Goal: Task Accomplishment & Management: Manage account settings

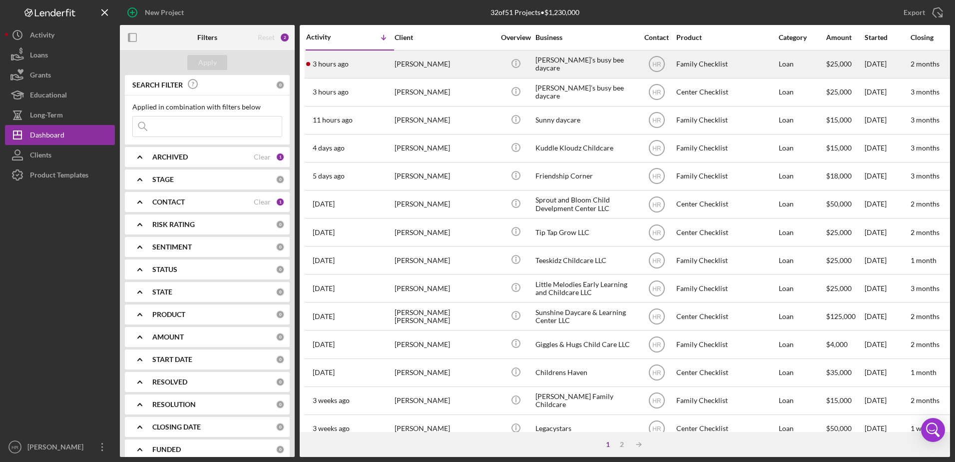
click at [561, 65] on div "[PERSON_NAME]’s busy bee daycare" at bounding box center [586, 64] width 100 height 26
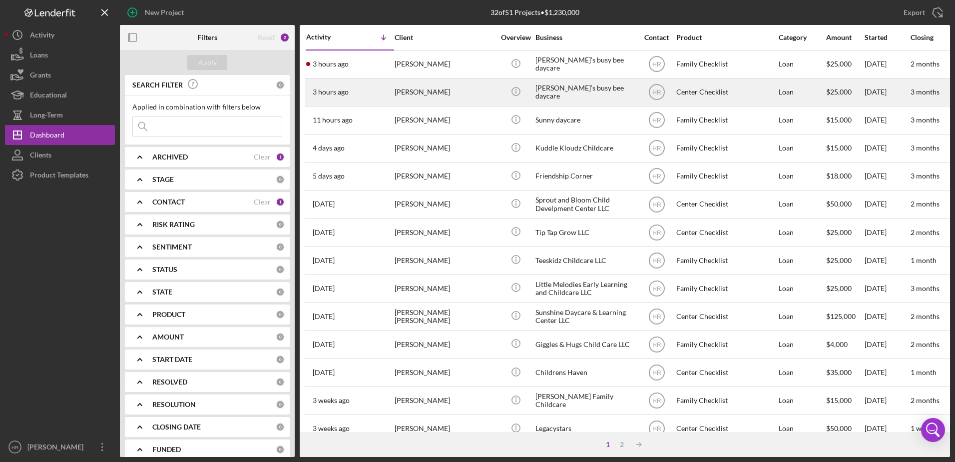
click at [584, 91] on div "[PERSON_NAME]’s busy bee daycare" at bounding box center [586, 92] width 100 height 26
click at [561, 90] on div "[PERSON_NAME]’s busy bee daycare" at bounding box center [586, 92] width 100 height 26
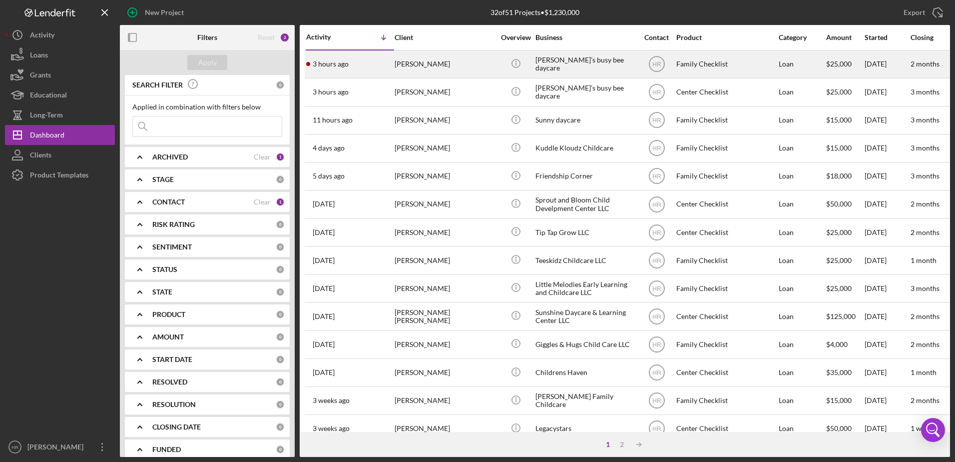
click at [576, 60] on div "[PERSON_NAME]’s busy bee daycare" at bounding box center [586, 64] width 100 height 26
click at [577, 59] on div "[PERSON_NAME]’s busy bee daycare" at bounding box center [586, 64] width 100 height 26
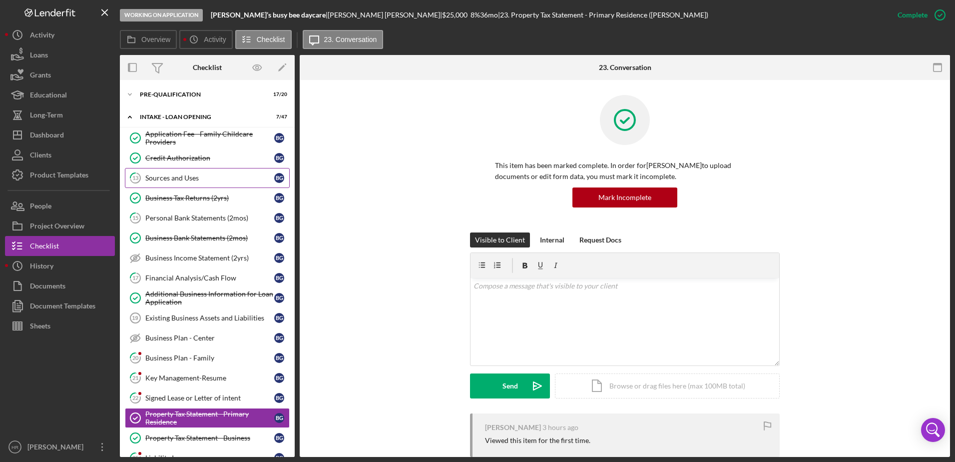
click at [183, 186] on link "13 Sources and Uses B G" at bounding box center [207, 178] width 165 height 20
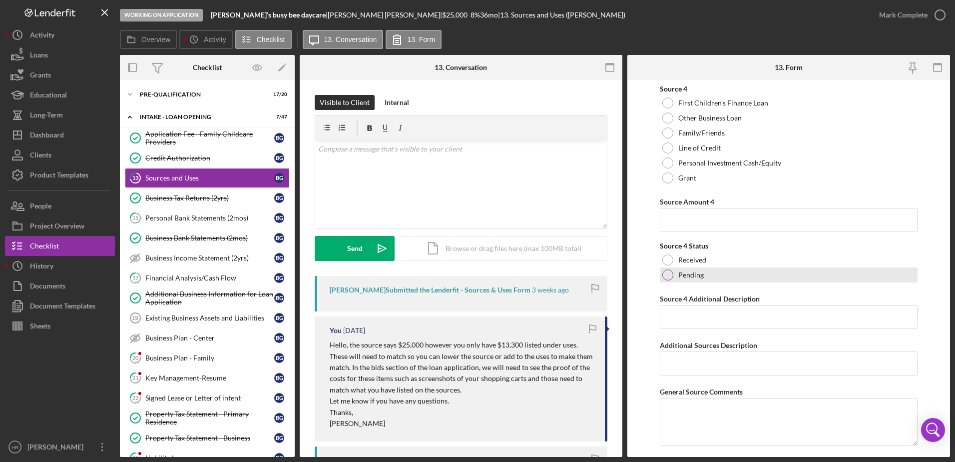
scroll to position [799, 0]
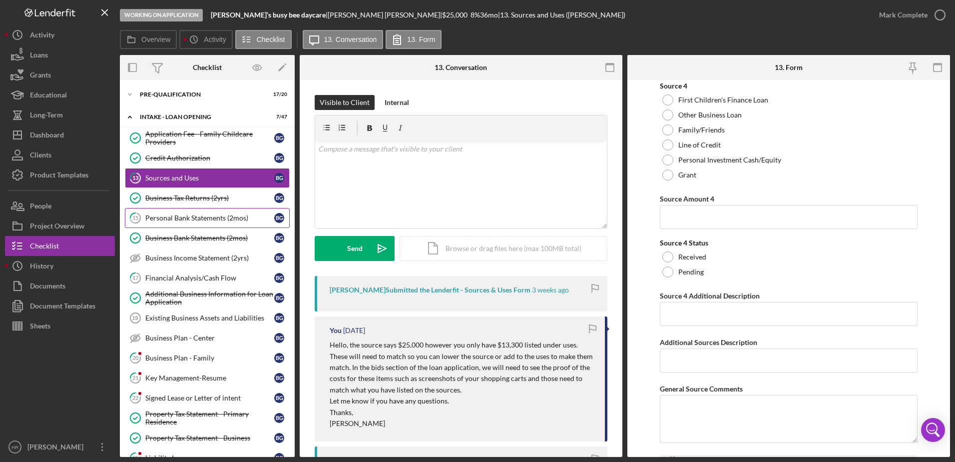
click at [185, 215] on div "Personal Bank Statements (2mos)" at bounding box center [209, 218] width 129 height 8
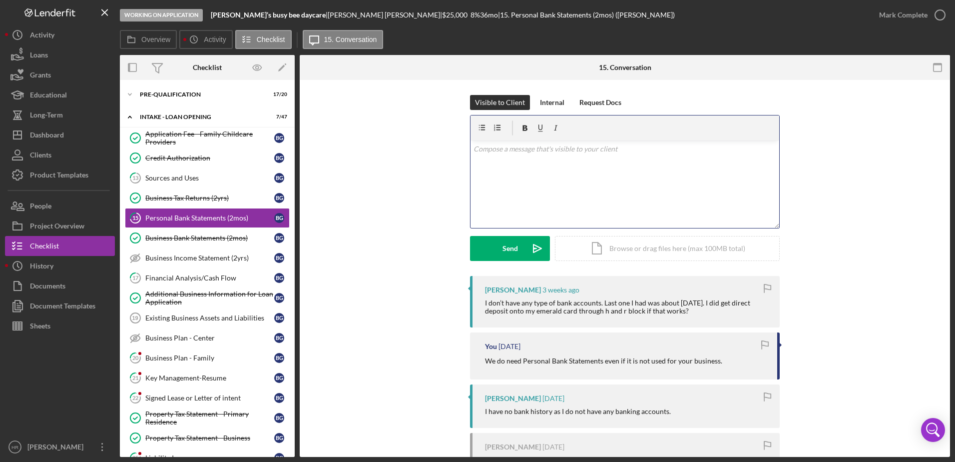
click at [561, 183] on div "v Color teal Color pink Remove color Add row above Add row below Add column bef…" at bounding box center [625, 183] width 309 height 87
click at [509, 248] on div "Send" at bounding box center [510, 248] width 15 height 25
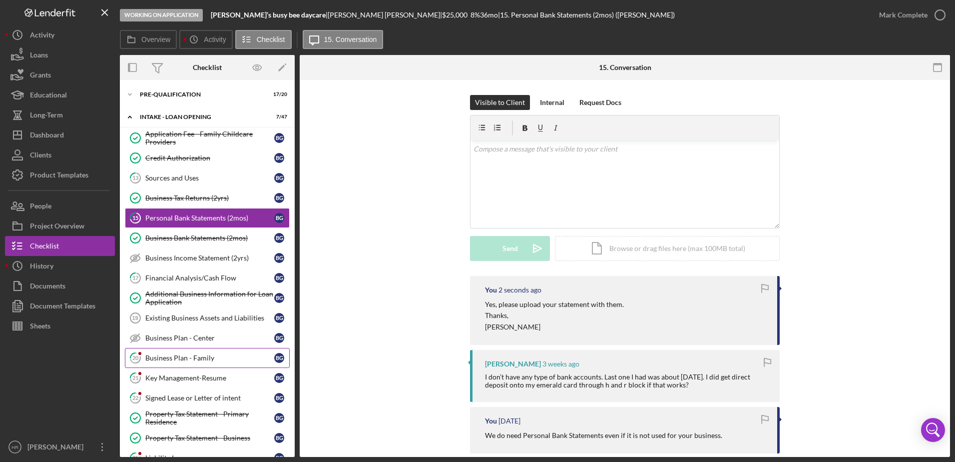
click at [192, 357] on div "Business Plan - Family" at bounding box center [209, 358] width 129 height 8
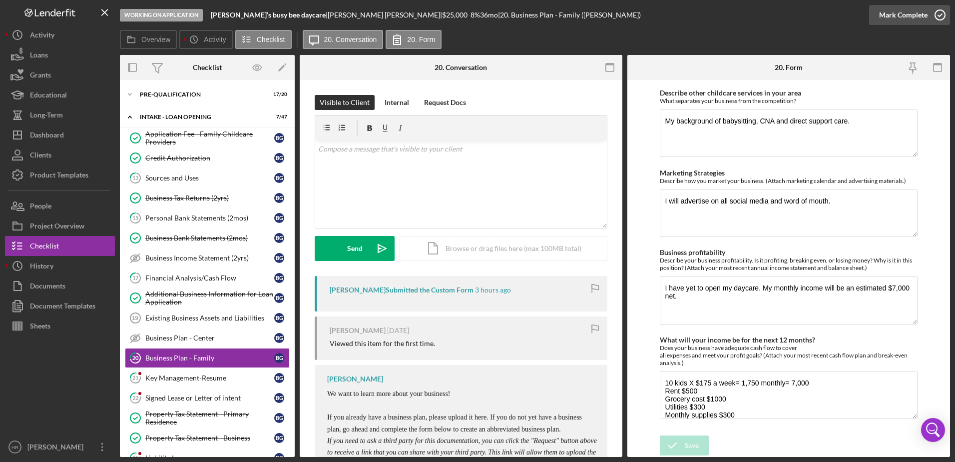
click at [939, 16] on icon "button" at bounding box center [940, 14] width 25 height 25
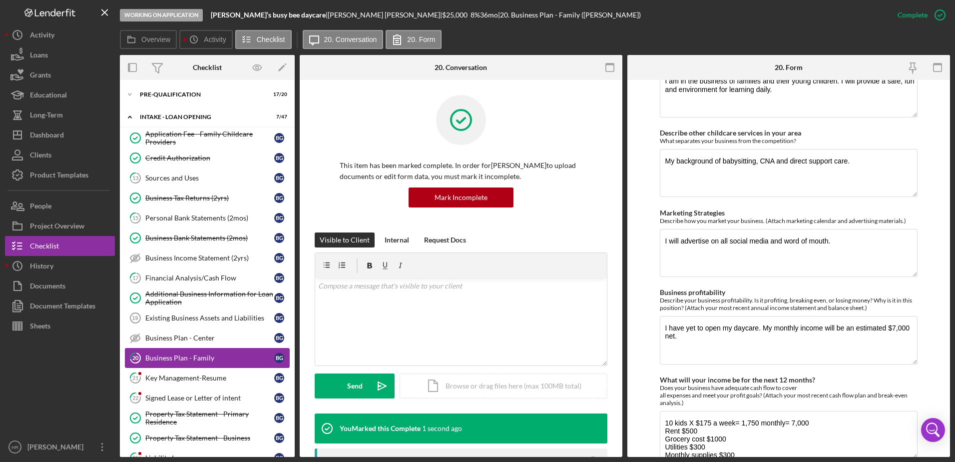
scroll to position [669, 0]
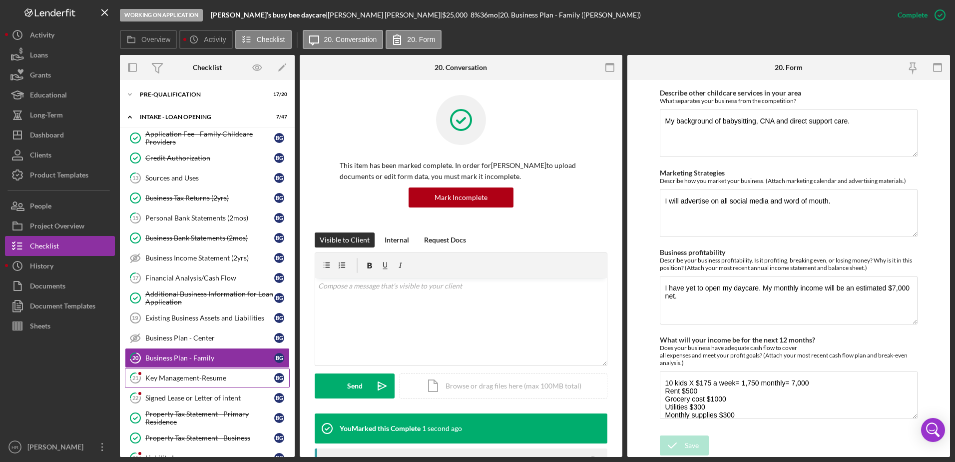
drag, startPoint x: 182, startPoint y: 372, endPoint x: 172, endPoint y: 375, distance: 10.3
click at [182, 372] on link "21 Key Management-Resume B G" at bounding box center [207, 378] width 165 height 20
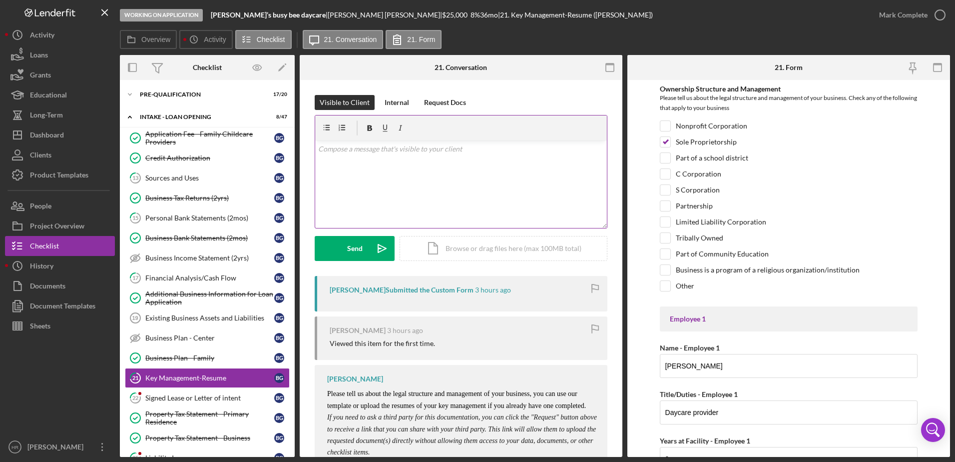
click at [439, 182] on div "v Color teal Color pink Remove color Add row above Add row below Add column bef…" at bounding box center [461, 183] width 292 height 87
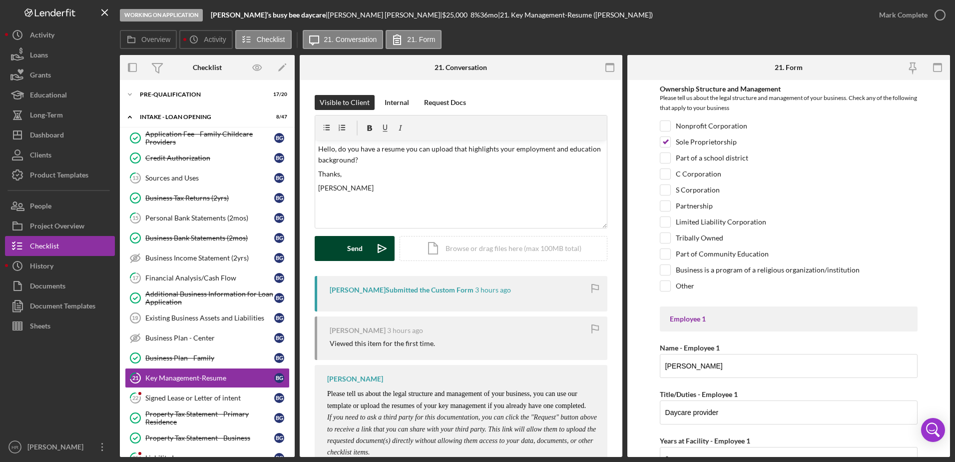
click at [338, 252] on button "Send Icon/icon-invite-send" at bounding box center [355, 248] width 80 height 25
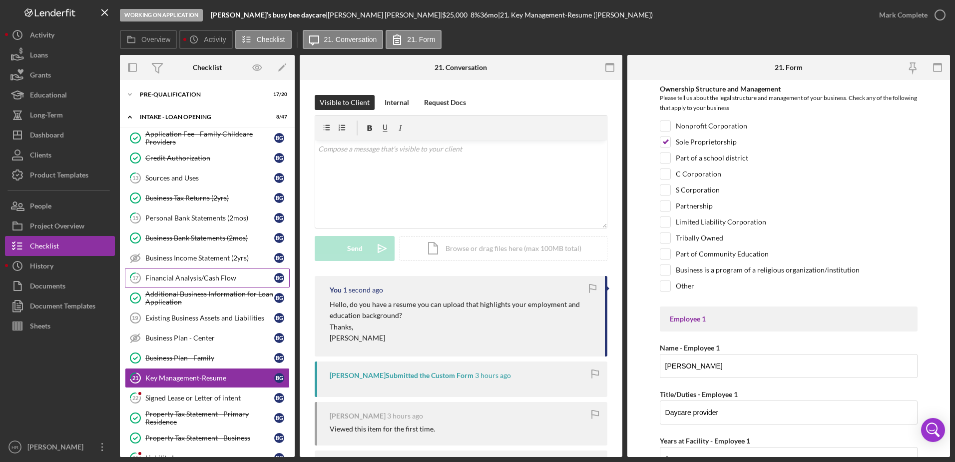
click at [184, 281] on div "Financial Analysis/Cash Flow" at bounding box center [209, 278] width 129 height 8
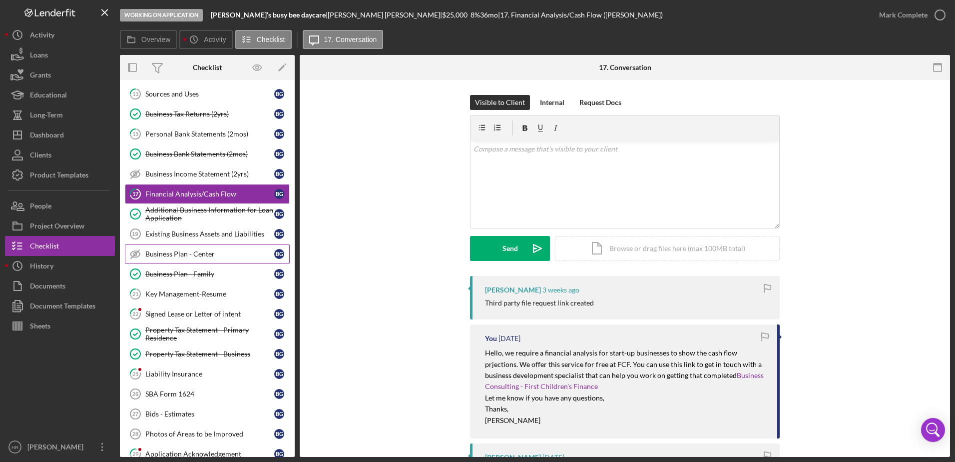
scroll to position [100, 0]
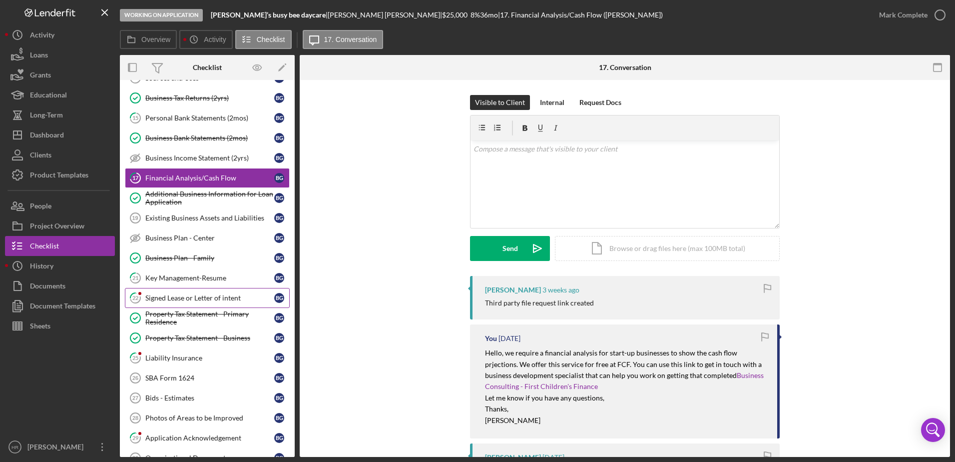
click at [168, 305] on link "22 Signed Lease or Letter of intent B G" at bounding box center [207, 298] width 165 height 20
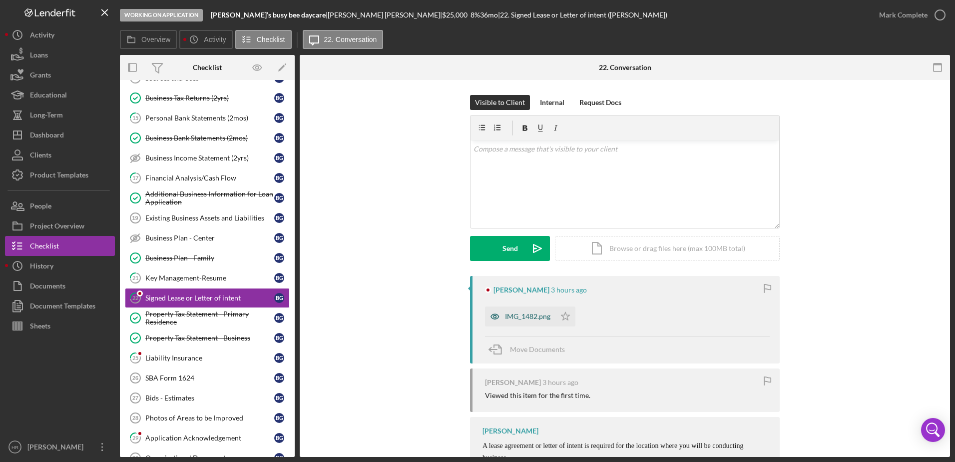
click at [510, 315] on div "IMG_1482.png" at bounding box center [527, 316] width 45 height 8
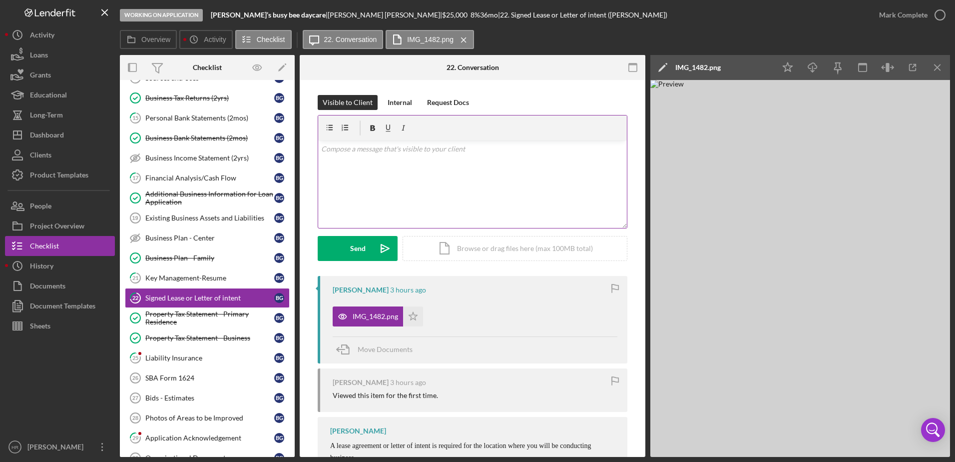
click at [488, 193] on div "v Color teal Color pink Remove color Add row above Add row below Add column bef…" at bounding box center [472, 183] width 309 height 87
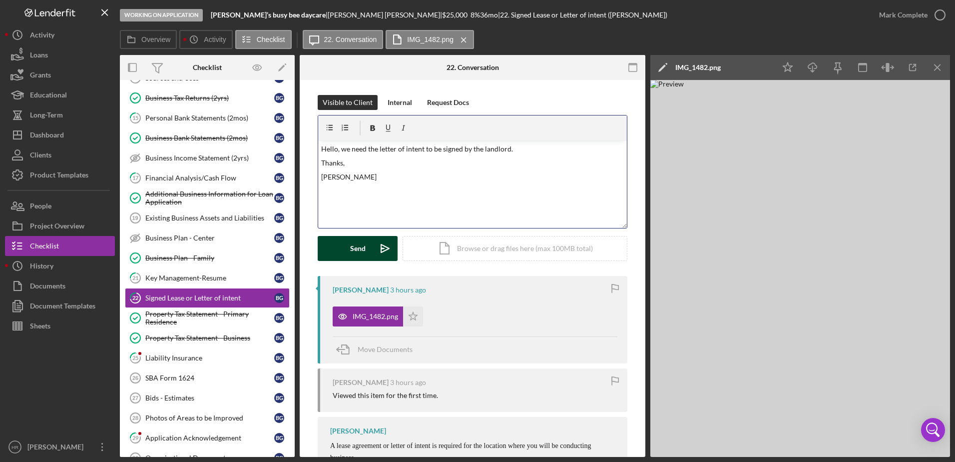
click at [336, 250] on button "Send Icon/icon-invite-send" at bounding box center [358, 248] width 80 height 25
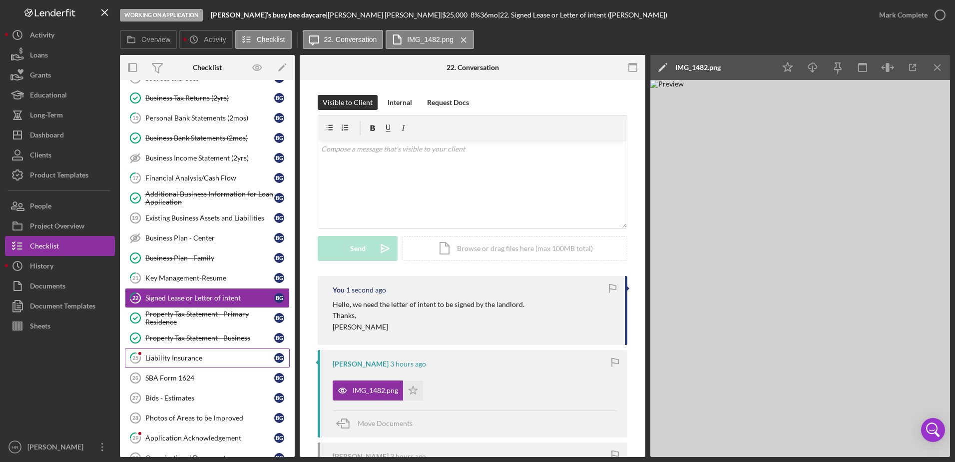
click at [150, 360] on div "Liability Insurance" at bounding box center [209, 358] width 129 height 8
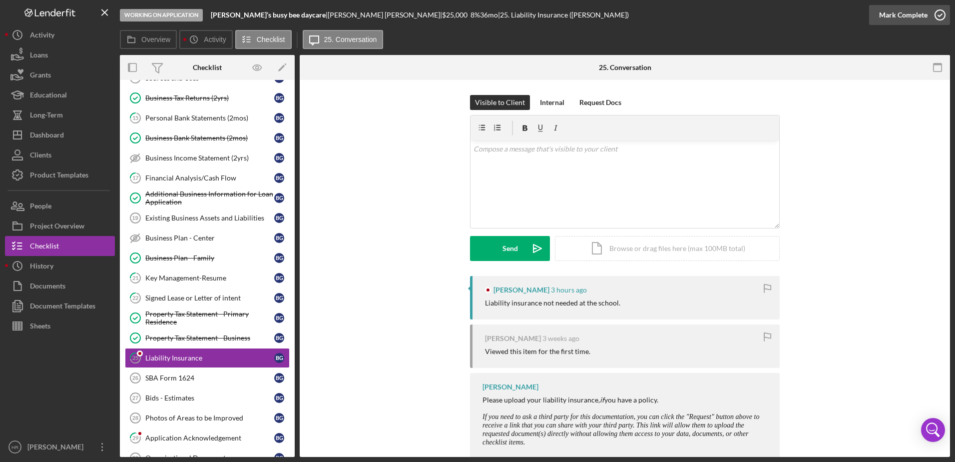
click at [942, 10] on icon "button" at bounding box center [940, 14] width 25 height 25
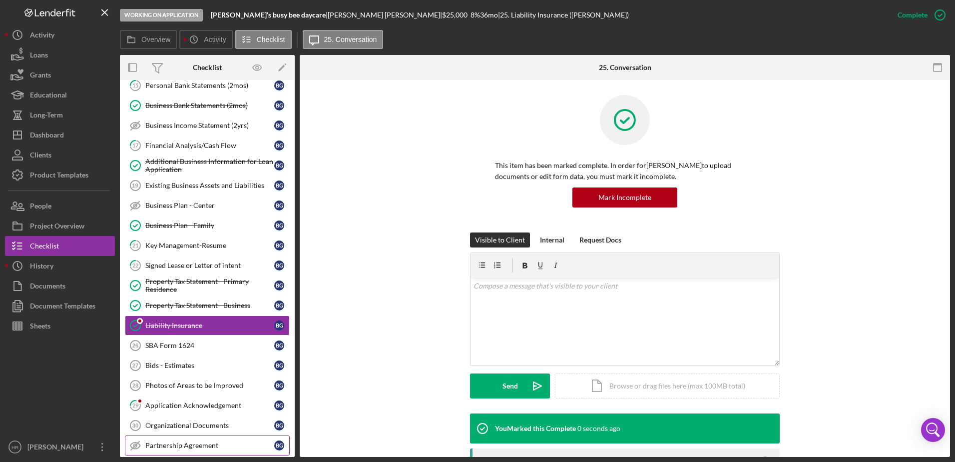
scroll to position [150, 0]
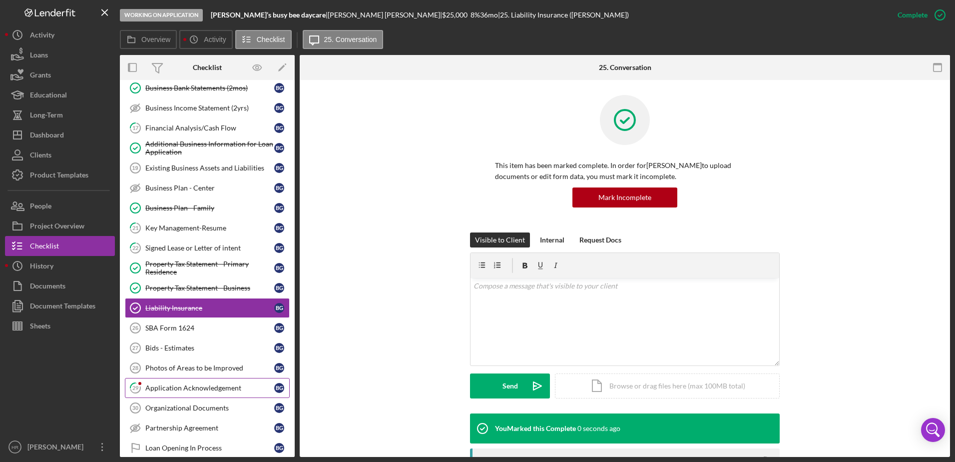
click at [181, 388] on div "Application Acknowledgement" at bounding box center [209, 388] width 129 height 8
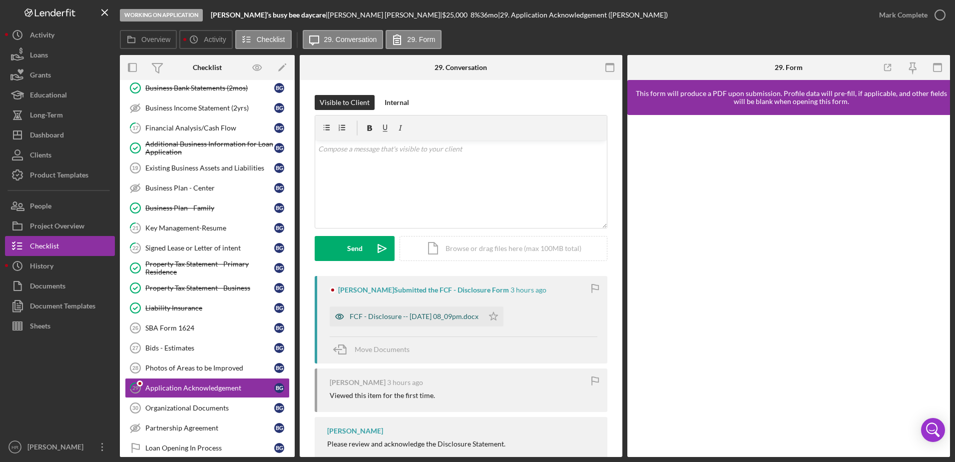
click at [422, 314] on div "FCF - Disclosure -- [DATE] 08_09pm.docx" at bounding box center [414, 316] width 129 height 8
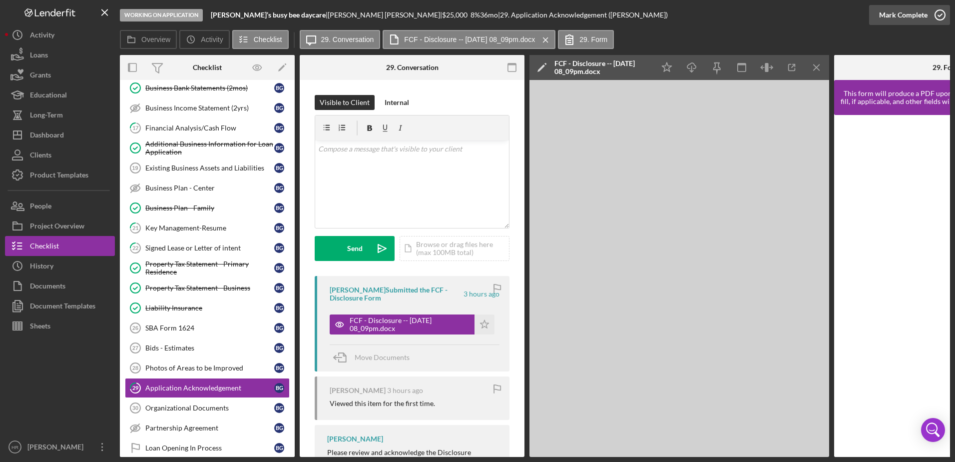
click at [942, 12] on icon "button" at bounding box center [940, 14] width 25 height 25
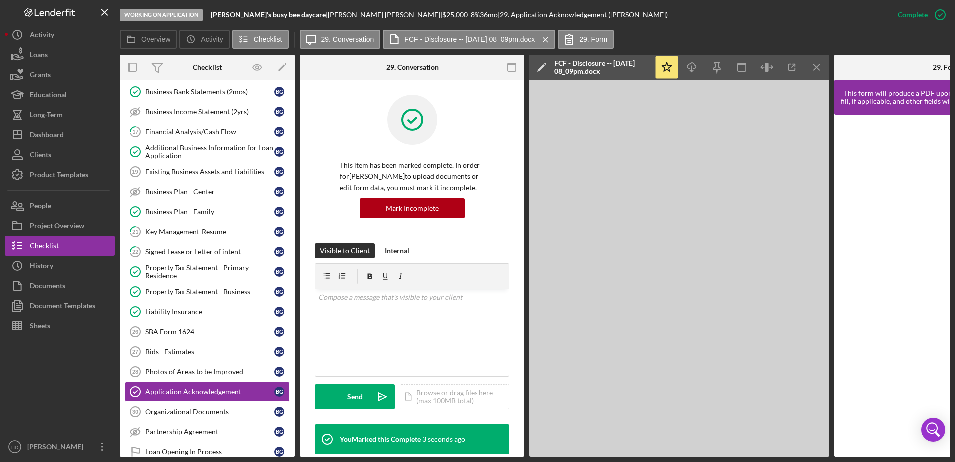
scroll to position [250, 0]
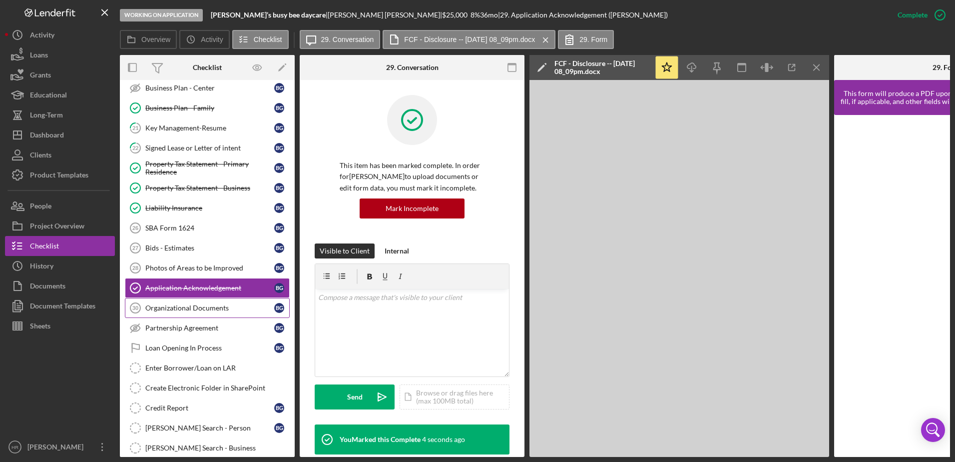
click at [192, 309] on div "Organizational Documents" at bounding box center [209, 308] width 129 height 8
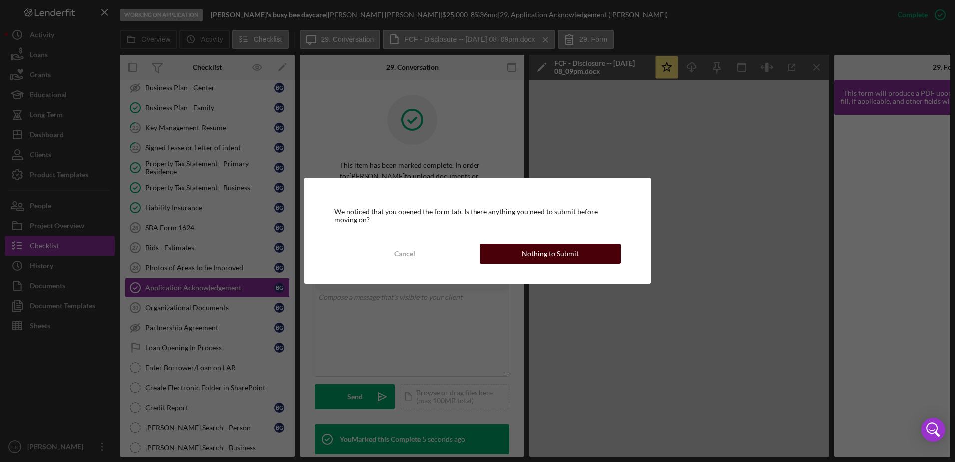
click at [544, 256] on div "Nothing to Submit" at bounding box center [550, 254] width 57 height 20
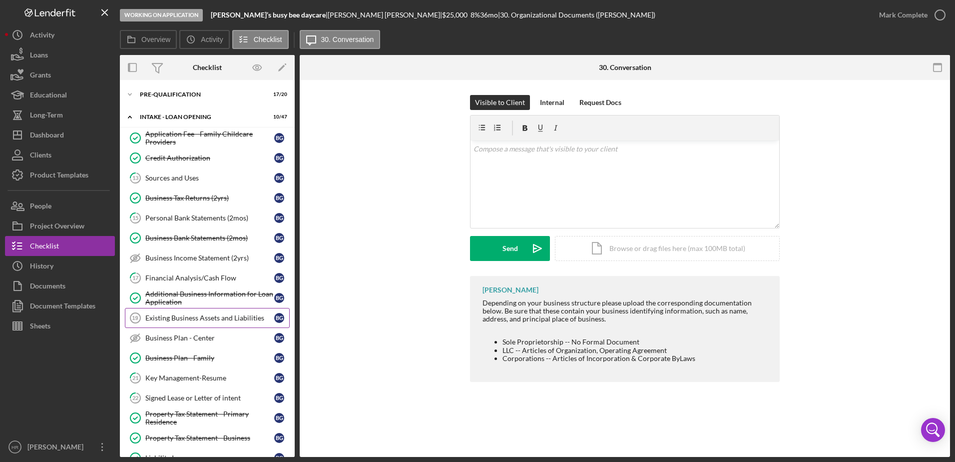
click at [183, 319] on div "Existing Business Assets and Liabilities" at bounding box center [209, 318] width 129 height 8
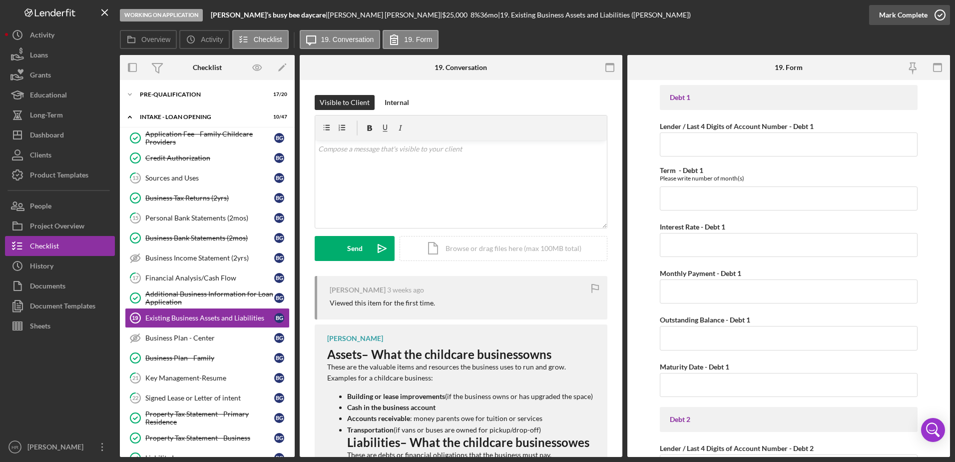
click at [937, 17] on icon "button" at bounding box center [940, 14] width 25 height 25
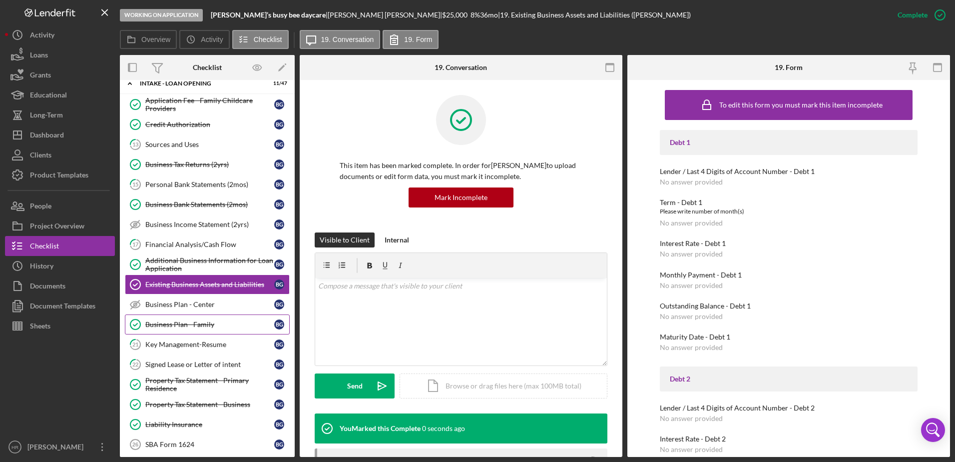
scroll to position [50, 0]
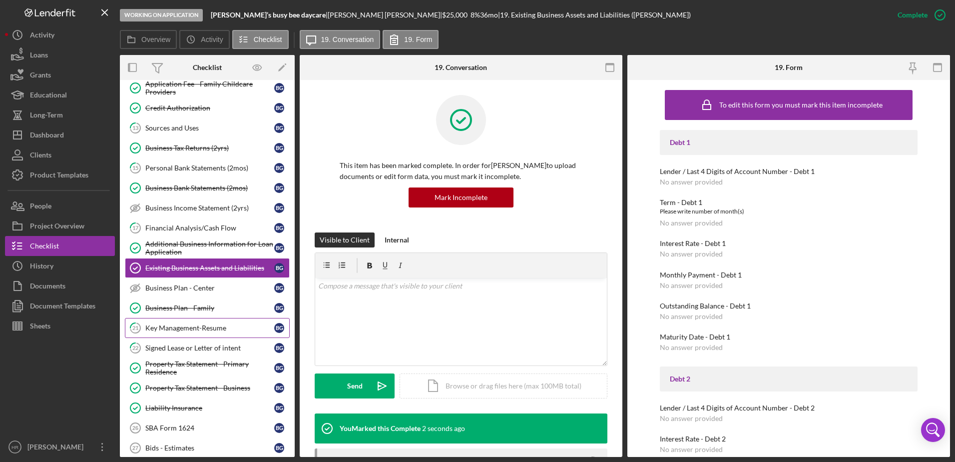
click at [186, 332] on div "Key Management-Resume" at bounding box center [209, 328] width 129 height 8
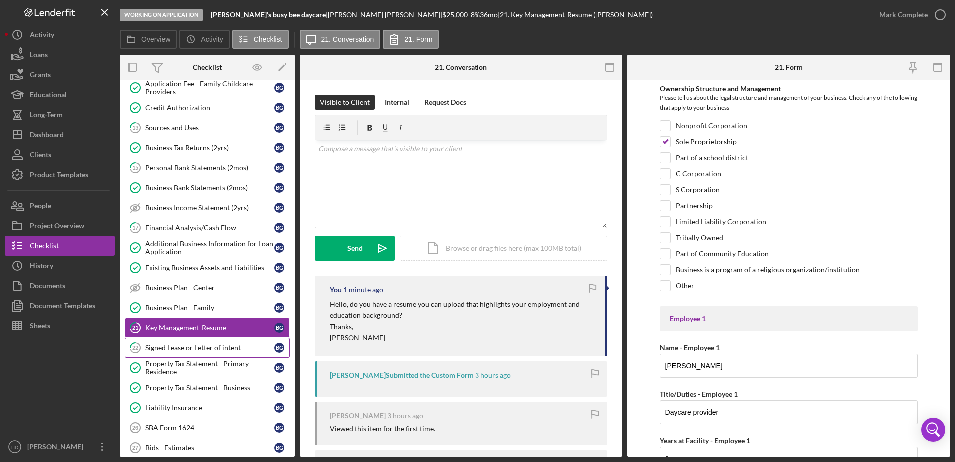
click at [178, 347] on div "Signed Lease or Letter of intent" at bounding box center [209, 348] width 129 height 8
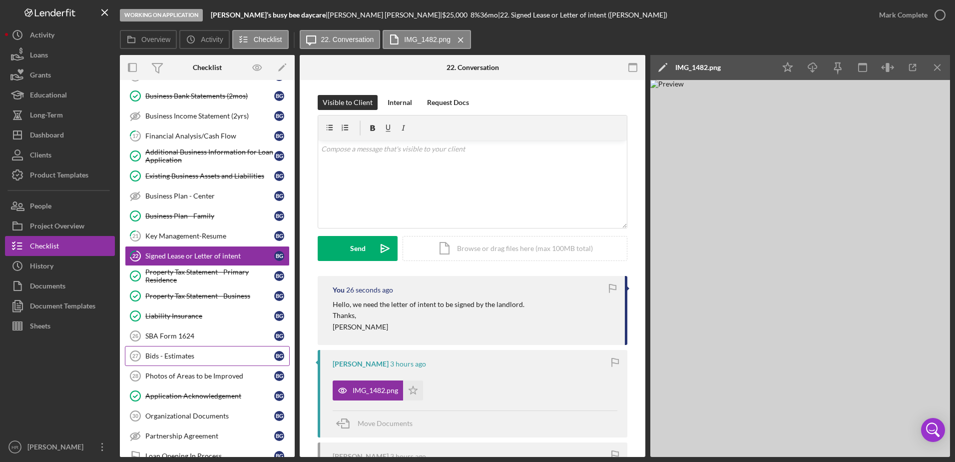
scroll to position [150, 0]
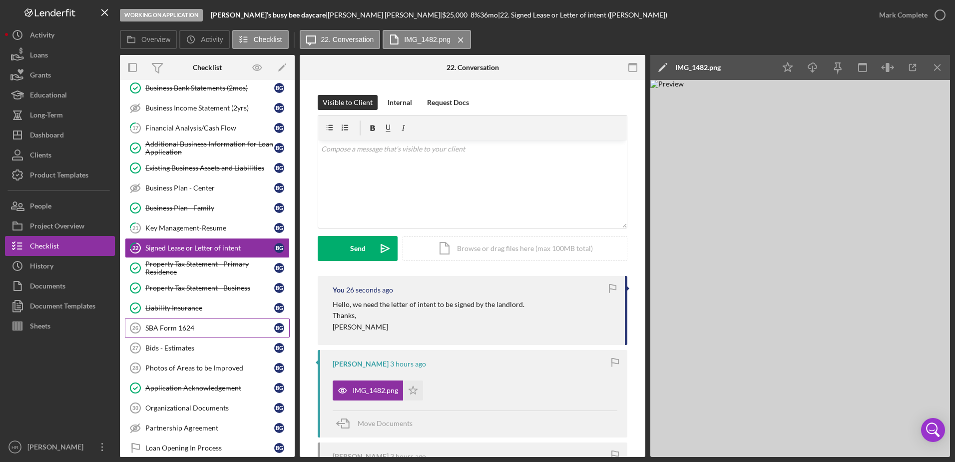
click at [162, 331] on div "SBA Form 1624" at bounding box center [209, 328] width 129 height 8
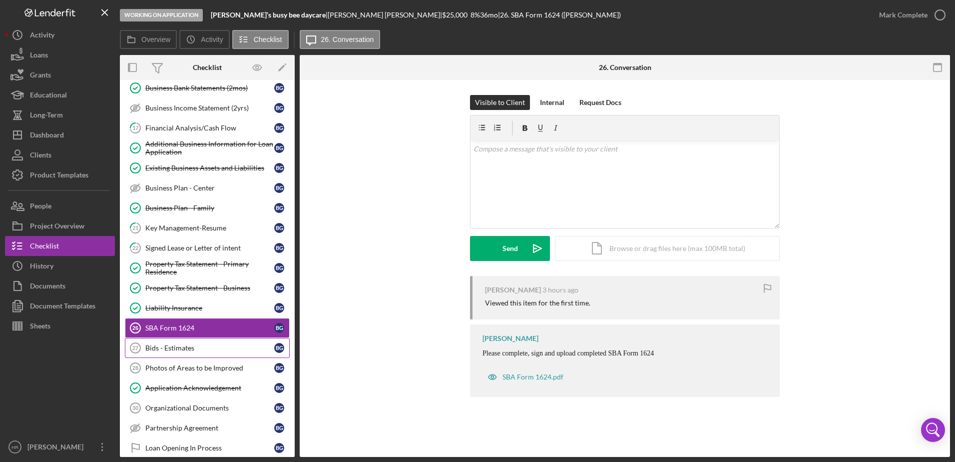
click at [162, 350] on div "Bids - Estimates" at bounding box center [209, 348] width 129 height 8
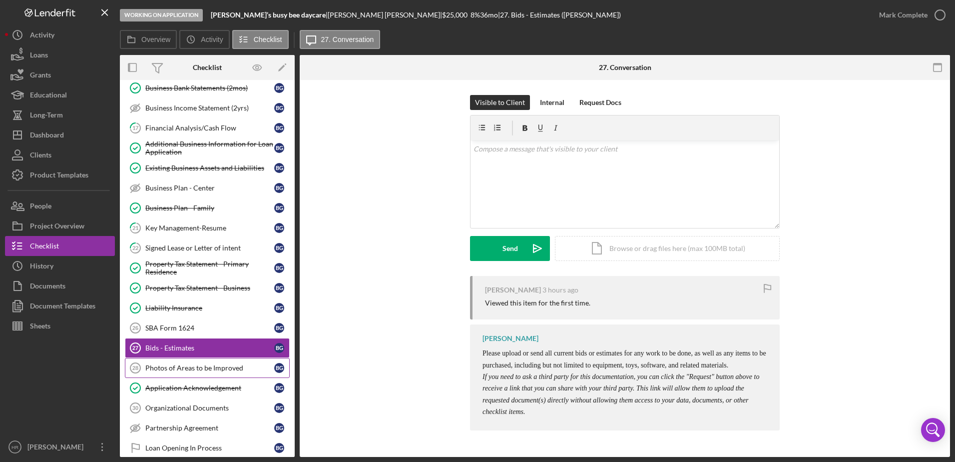
click at [158, 365] on div "Photos of Areas to be Improved" at bounding box center [209, 368] width 129 height 8
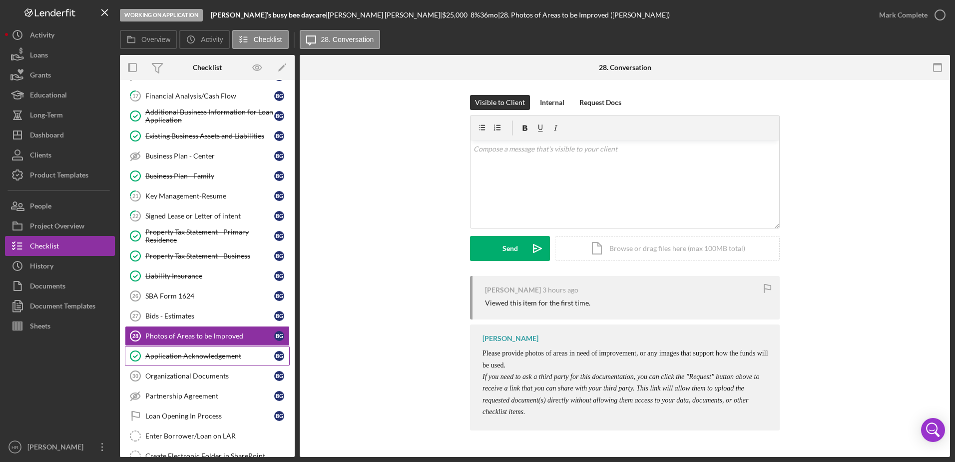
scroll to position [200, 0]
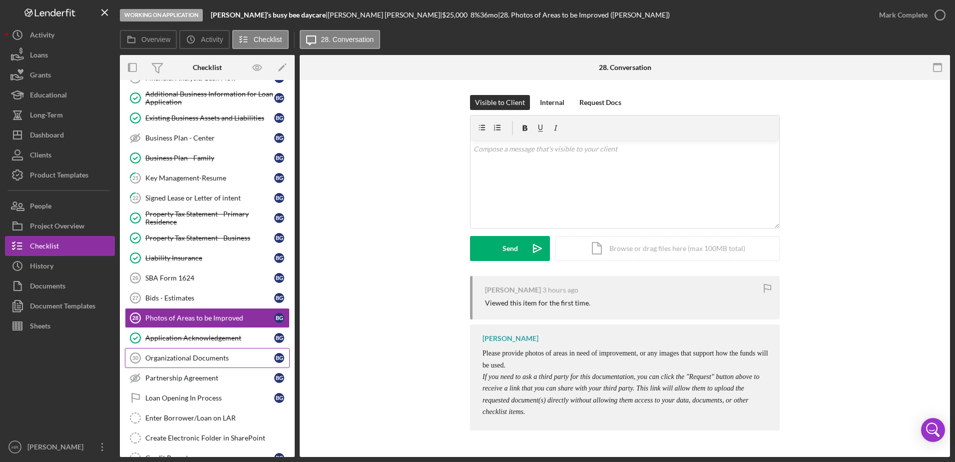
click at [194, 360] on div "Organizational Documents" at bounding box center [209, 358] width 129 height 8
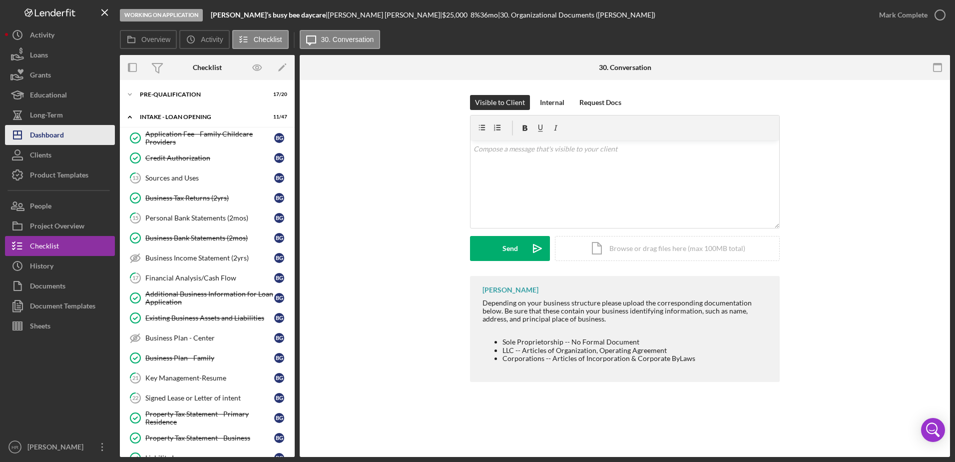
click at [67, 131] on button "Icon/Dashboard Dashboard" at bounding box center [60, 135] width 110 height 20
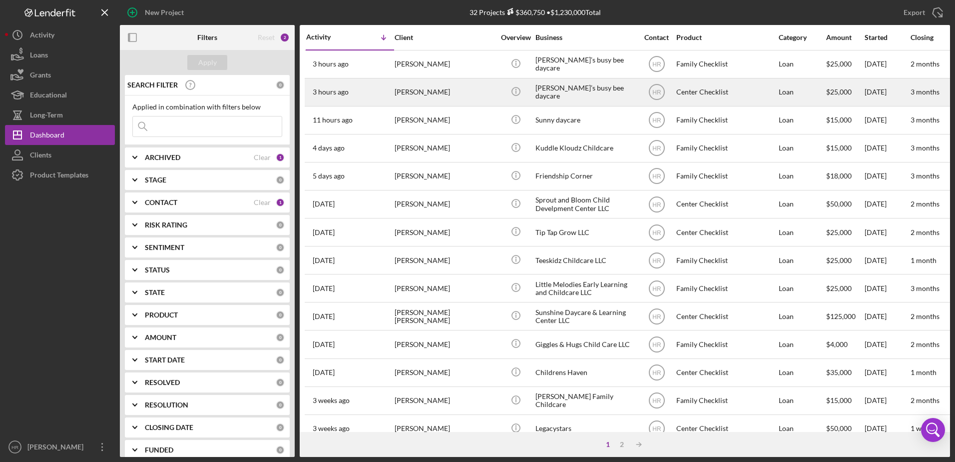
click at [580, 90] on div "[PERSON_NAME]’s busy bee daycare" at bounding box center [586, 92] width 100 height 26
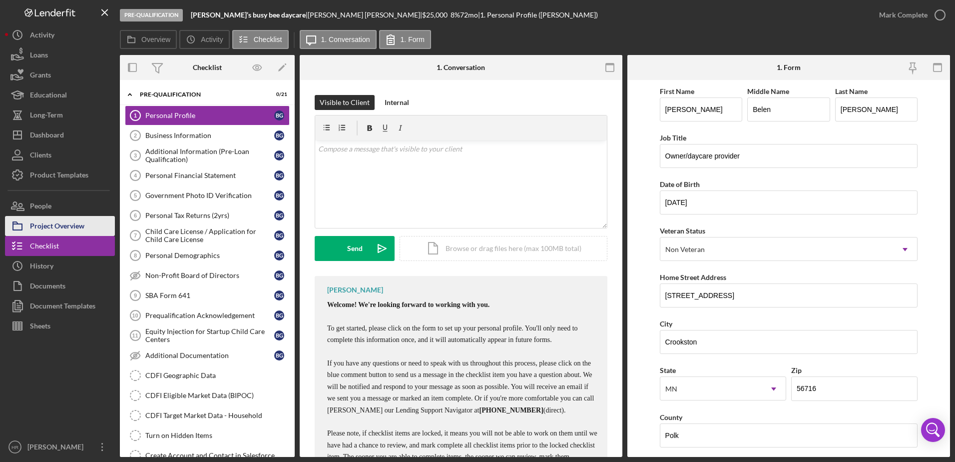
click at [52, 217] on div "Project Overview" at bounding box center [57, 227] width 54 height 22
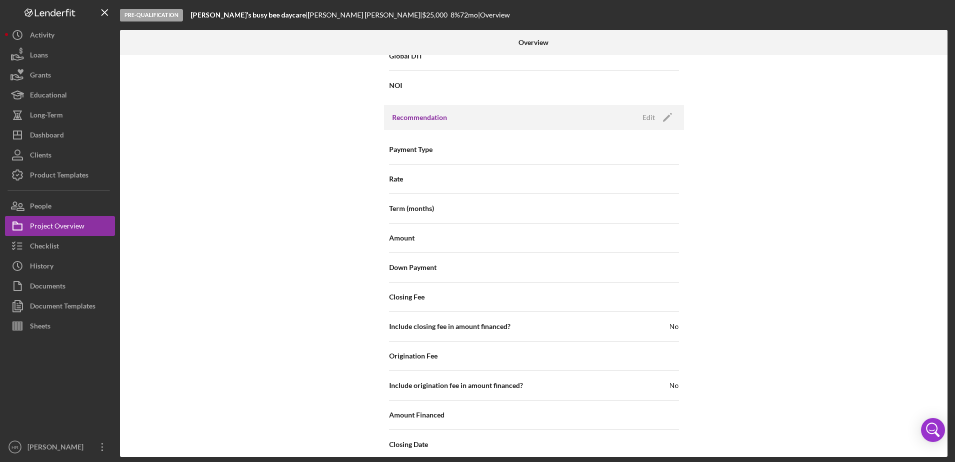
scroll to position [1064, 0]
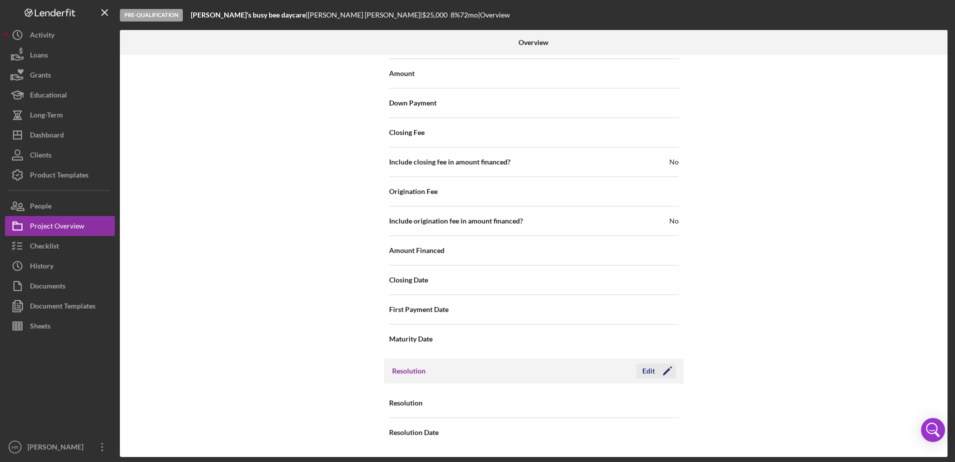
click at [664, 373] on icon "Icon/Edit" at bounding box center [667, 370] width 25 height 25
click at [587, 399] on div "Select..." at bounding box center [595, 403] width 120 height 23
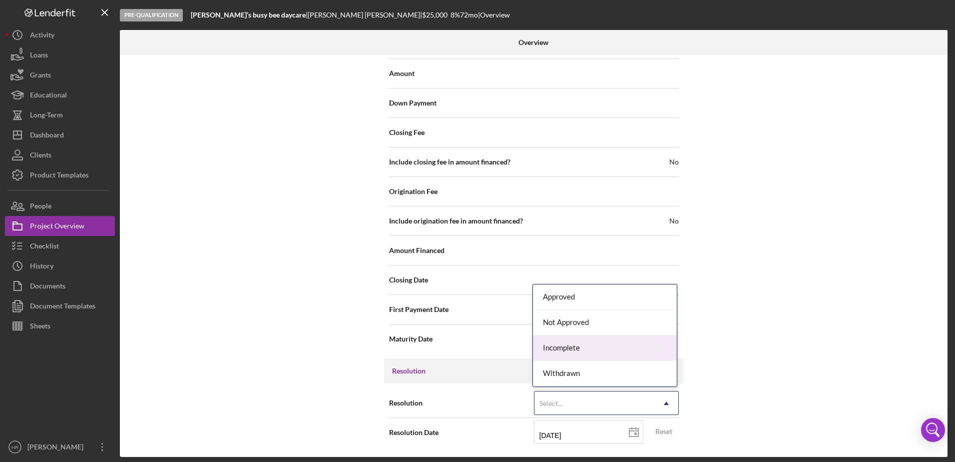
click at [567, 344] on div "Incomplete" at bounding box center [605, 347] width 144 height 25
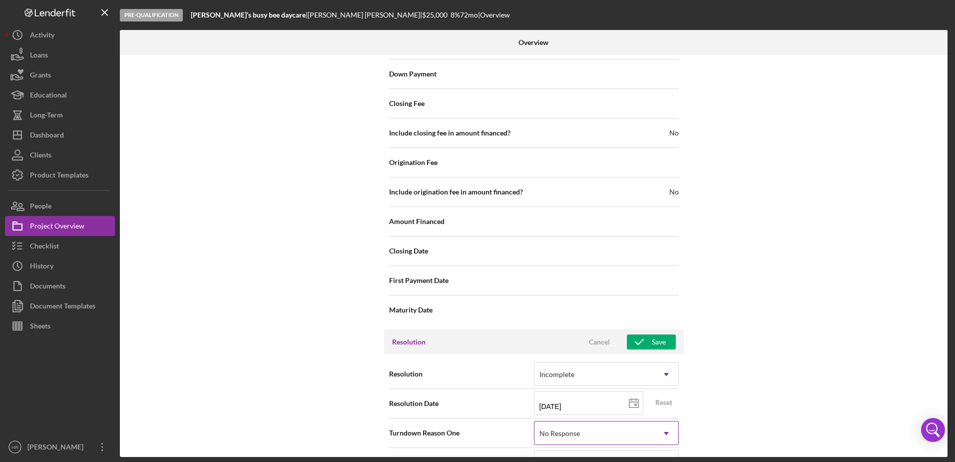
scroll to position [1123, 0]
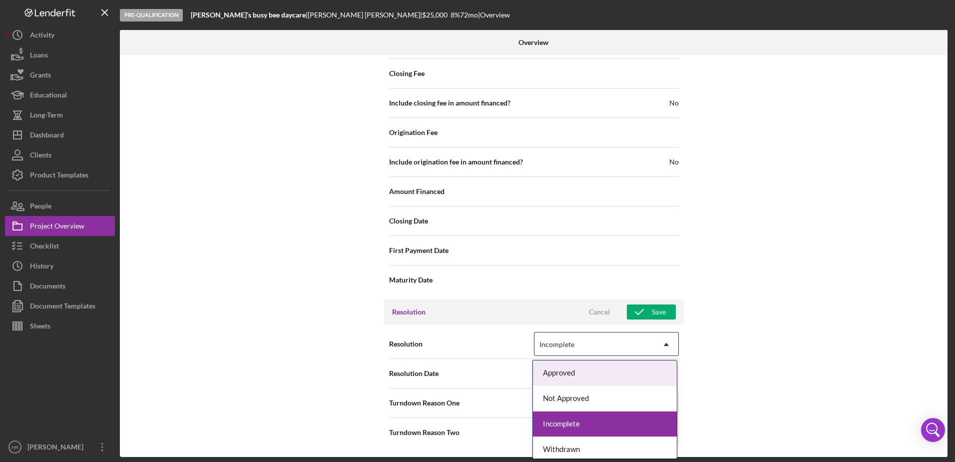
click at [582, 346] on div "Incomplete" at bounding box center [595, 344] width 120 height 23
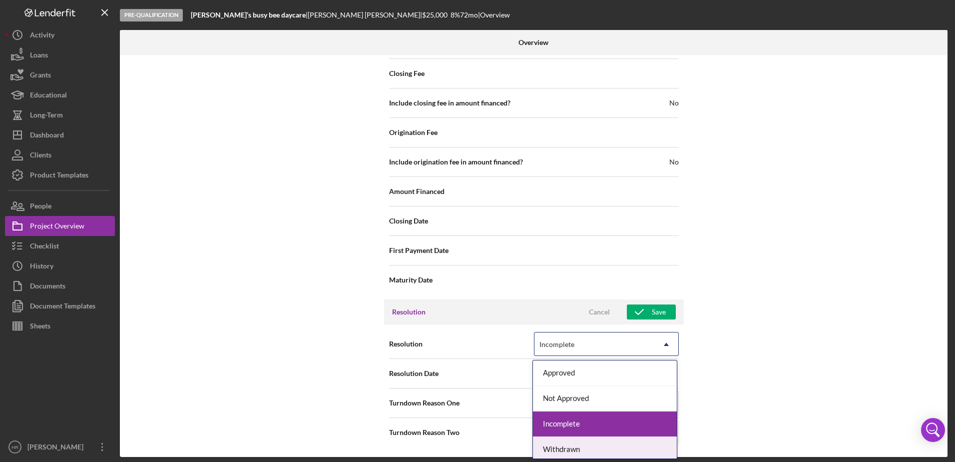
click at [575, 440] on div "Withdrawn" at bounding box center [605, 449] width 144 height 25
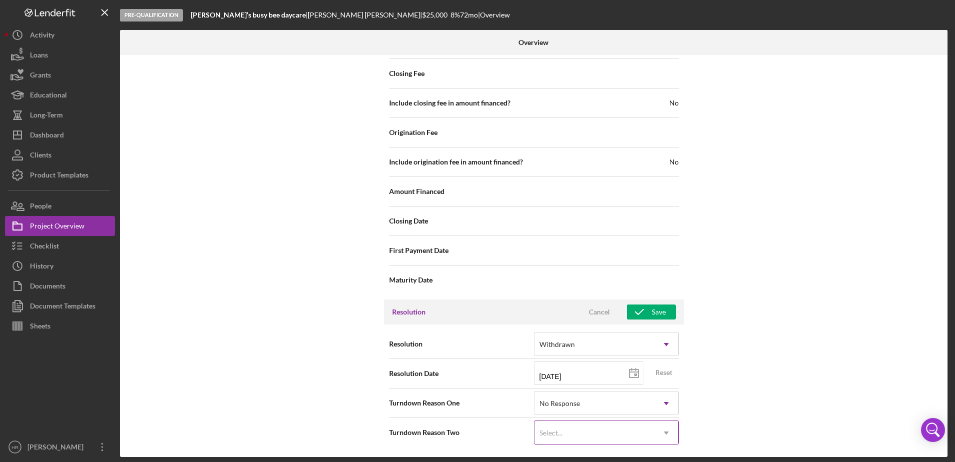
click at [574, 434] on div "Select..." at bounding box center [595, 432] width 120 height 23
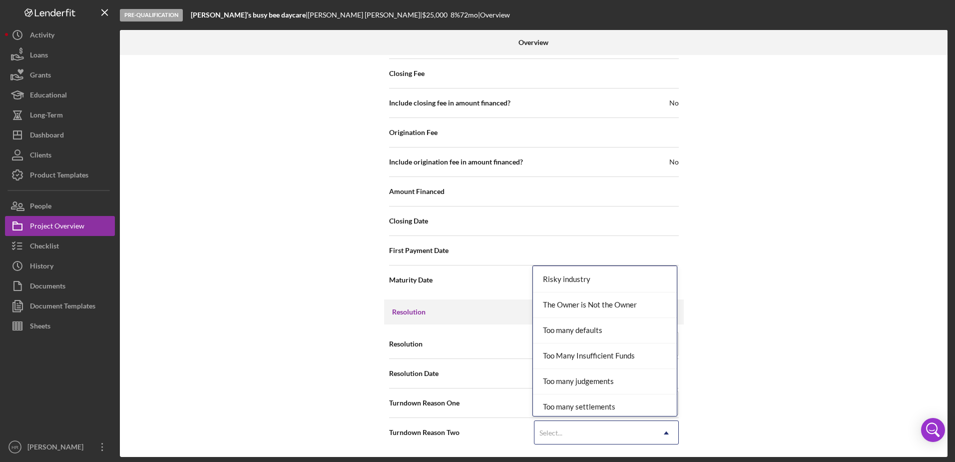
scroll to position [1099, 0]
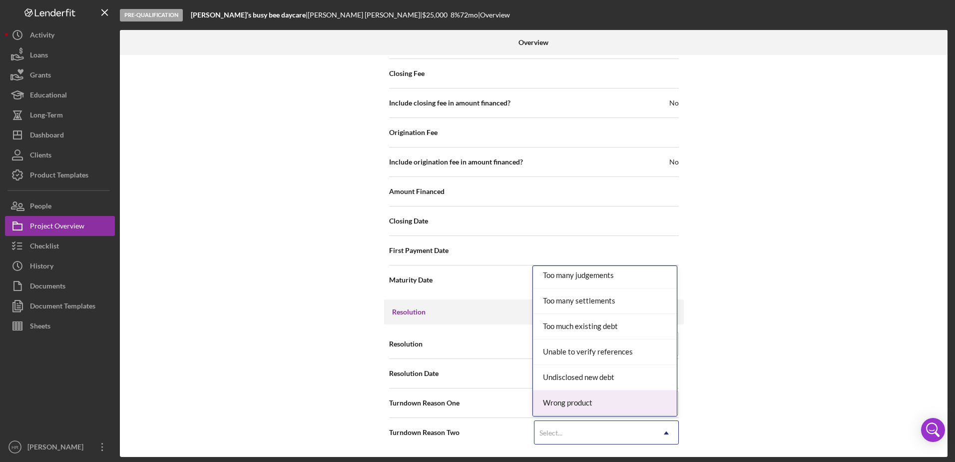
click at [567, 398] on div "Wrong product" at bounding box center [605, 402] width 144 height 25
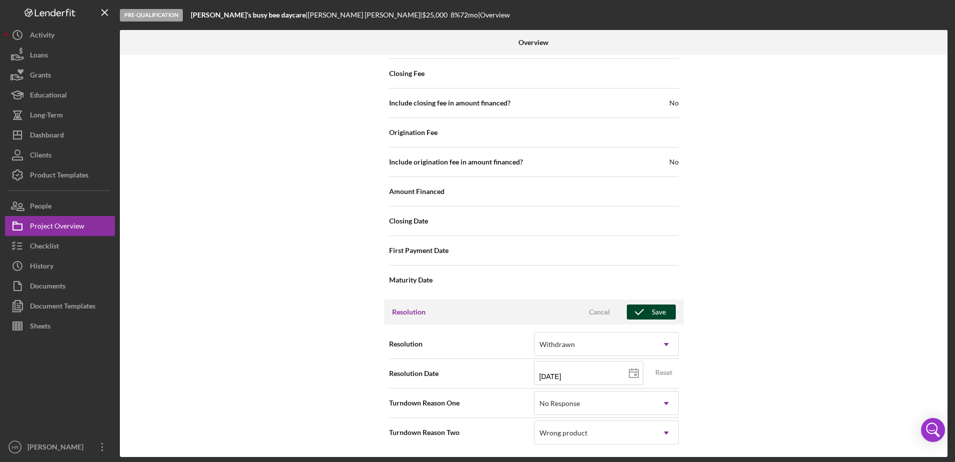
click at [652, 312] on div "Save" at bounding box center [659, 311] width 14 height 15
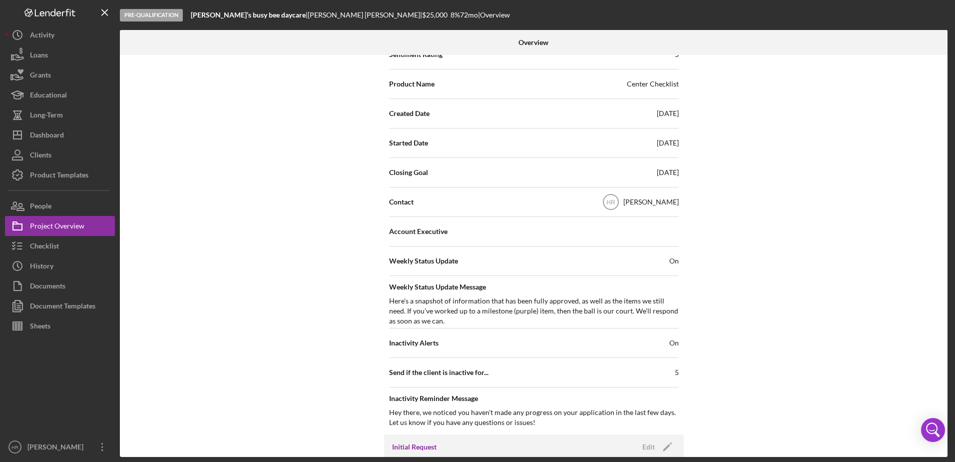
scroll to position [250, 0]
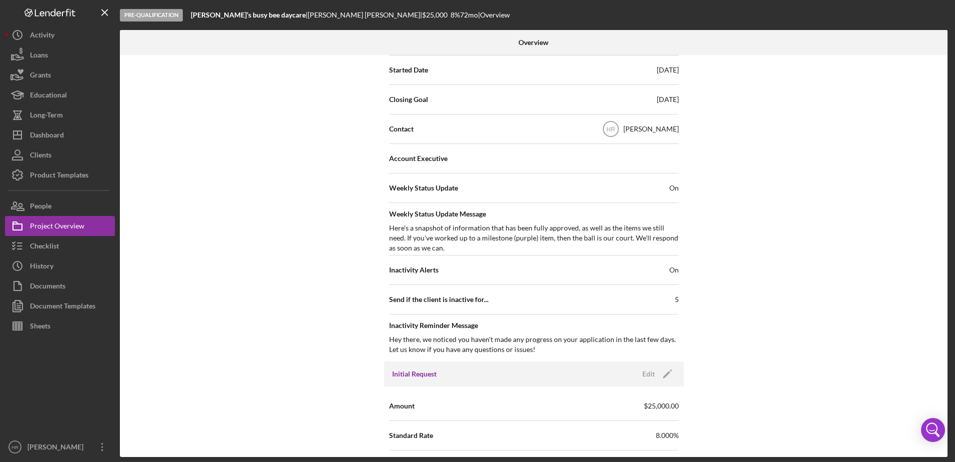
click at [671, 188] on span "On" at bounding box center [673, 188] width 9 height 10
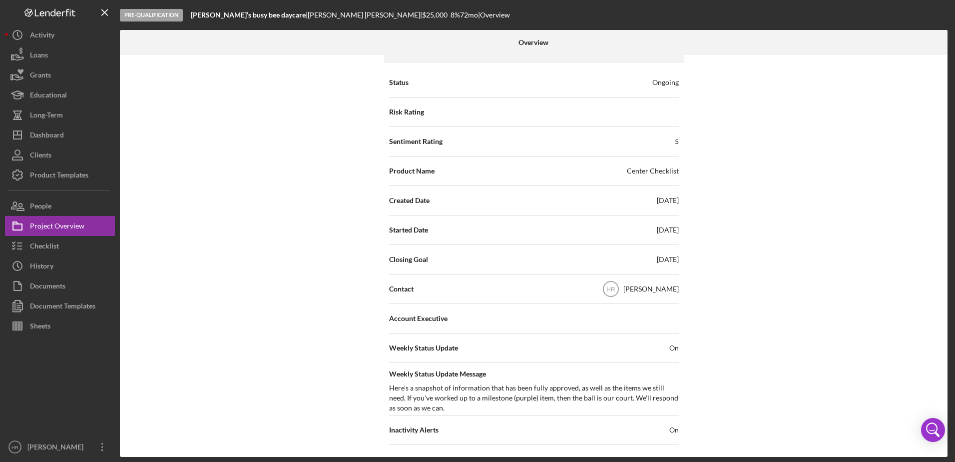
scroll to position [0, 0]
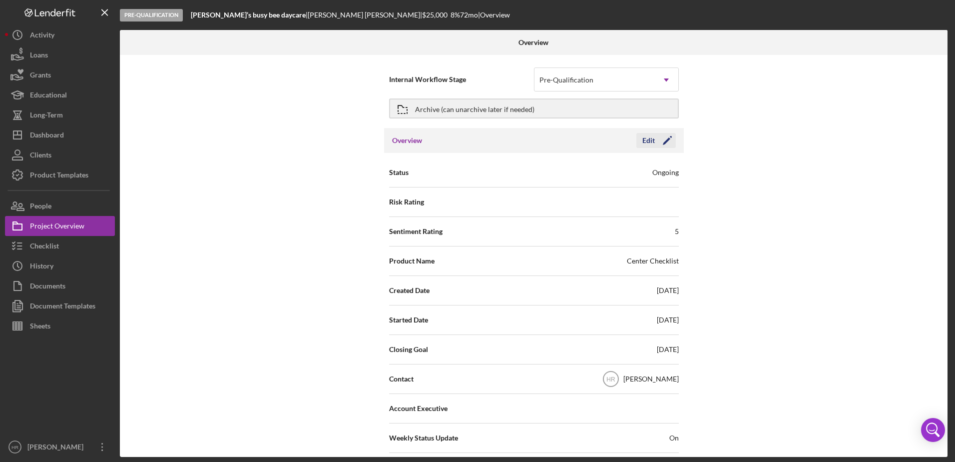
click at [666, 139] on polygon "button" at bounding box center [666, 140] width 7 height 7
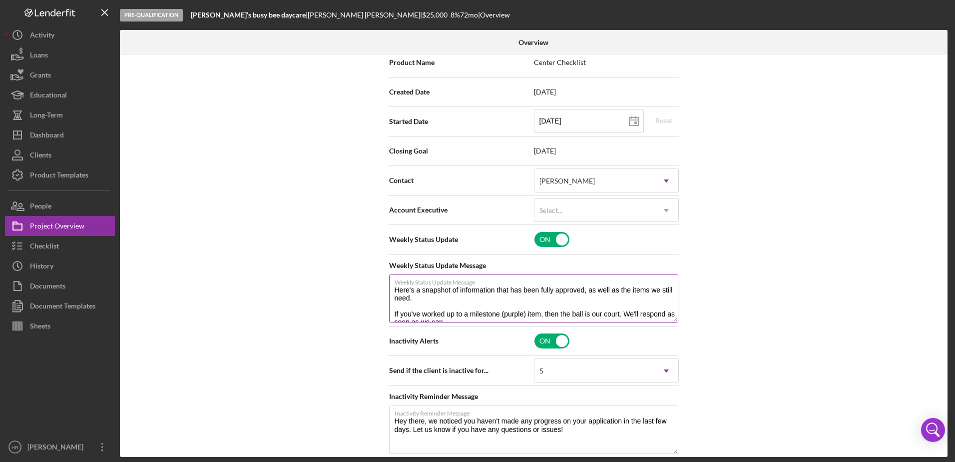
scroll to position [200, 0]
click at [556, 236] on input "checkbox" at bounding box center [552, 237] width 35 height 15
checkbox input "false"
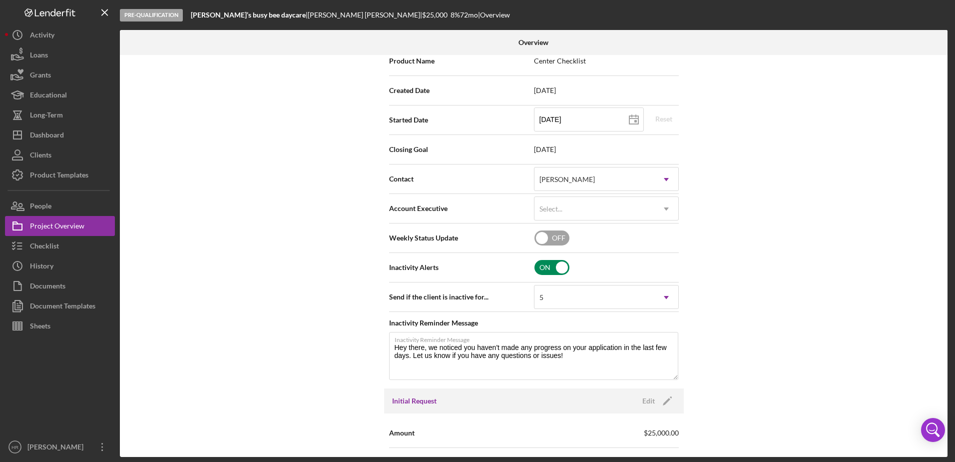
click at [549, 264] on input "checkbox" at bounding box center [552, 267] width 35 height 15
checkbox input "false"
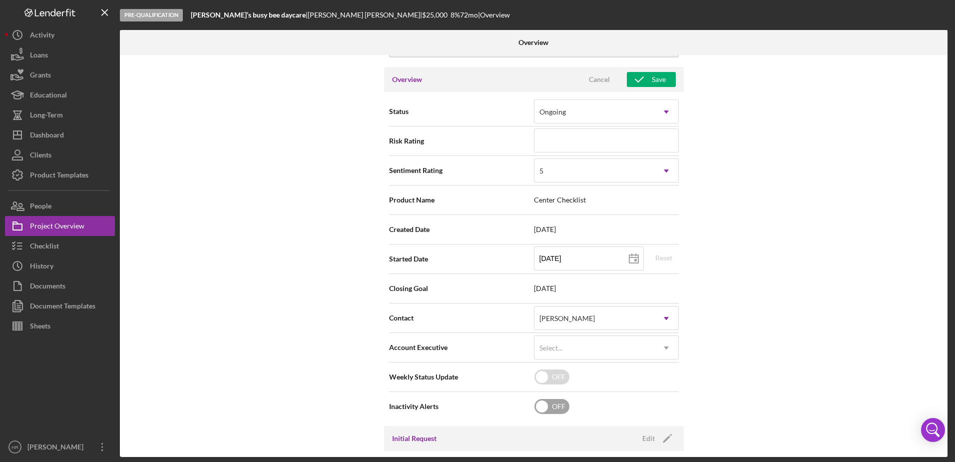
scroll to position [0, 0]
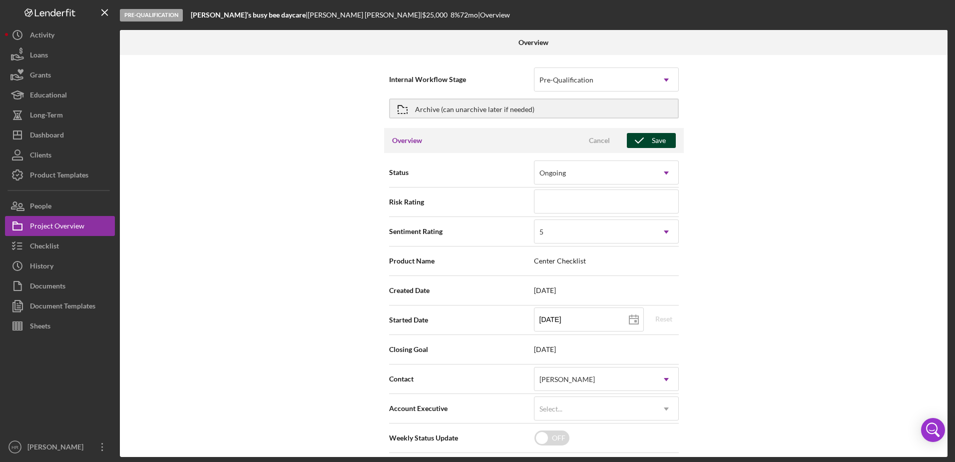
click at [662, 137] on div "Save" at bounding box center [659, 140] width 14 height 15
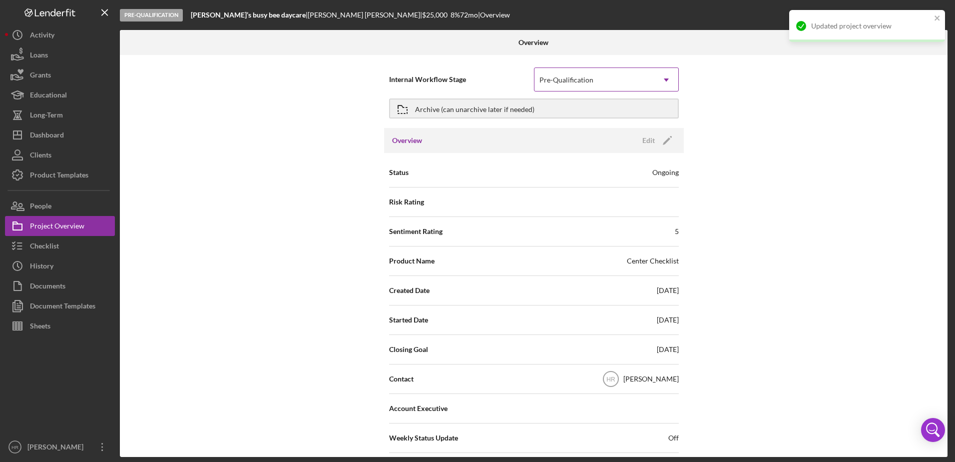
click at [592, 82] on div "Pre-Qualification" at bounding box center [567, 80] width 56 height 8
click at [466, 104] on div "Archive (can unarchive later if needed)" at bounding box center [474, 108] width 119 height 18
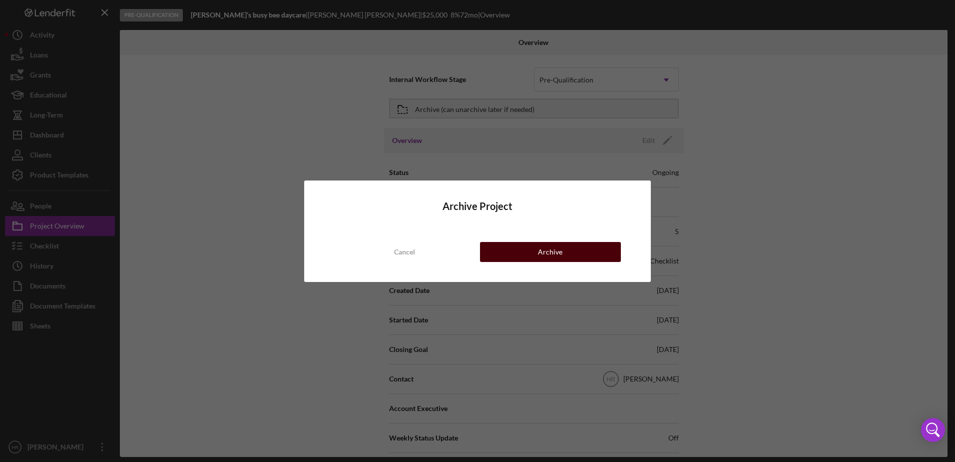
click at [549, 250] on div "Archive" at bounding box center [550, 252] width 24 height 20
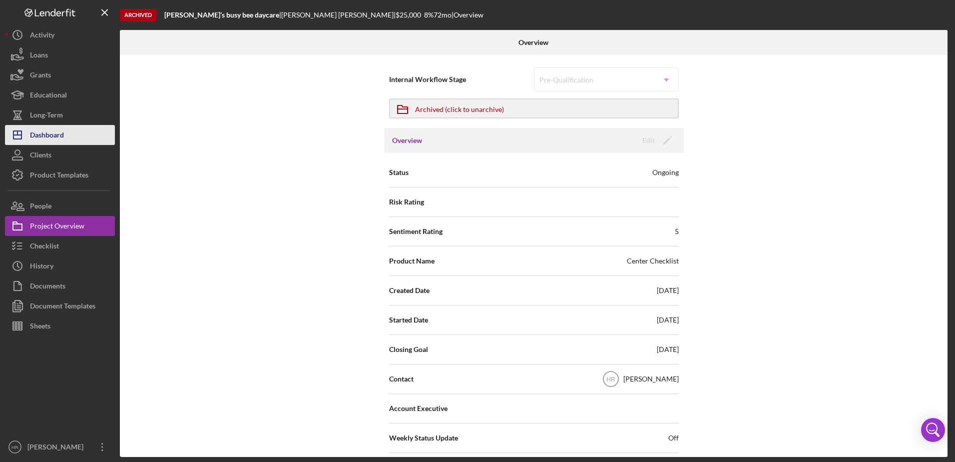
click at [56, 136] on div "Dashboard" at bounding box center [47, 136] width 34 height 22
